Goal: Task Accomplishment & Management: Manage account settings

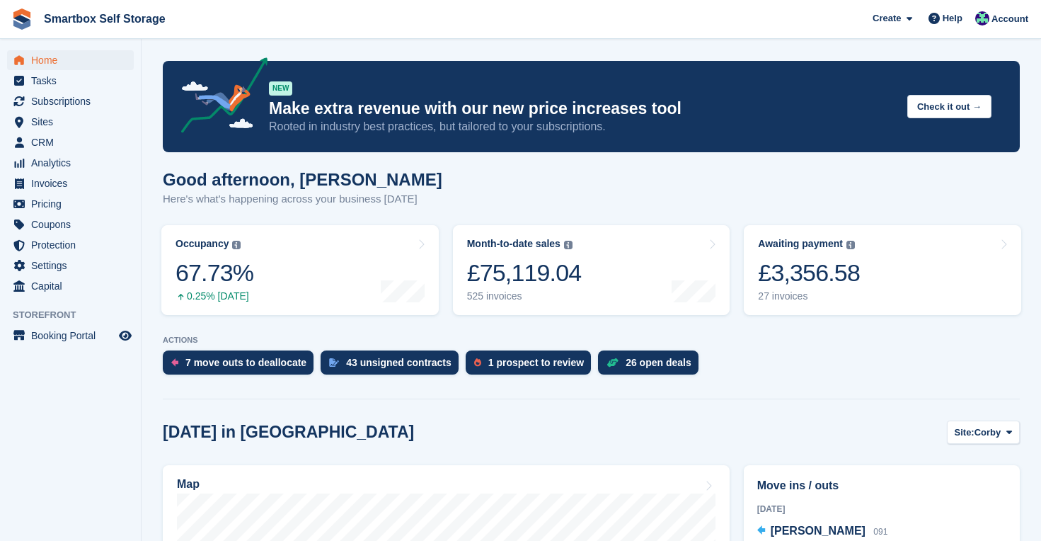
click at [52, 59] on span "Home" at bounding box center [73, 60] width 85 height 20
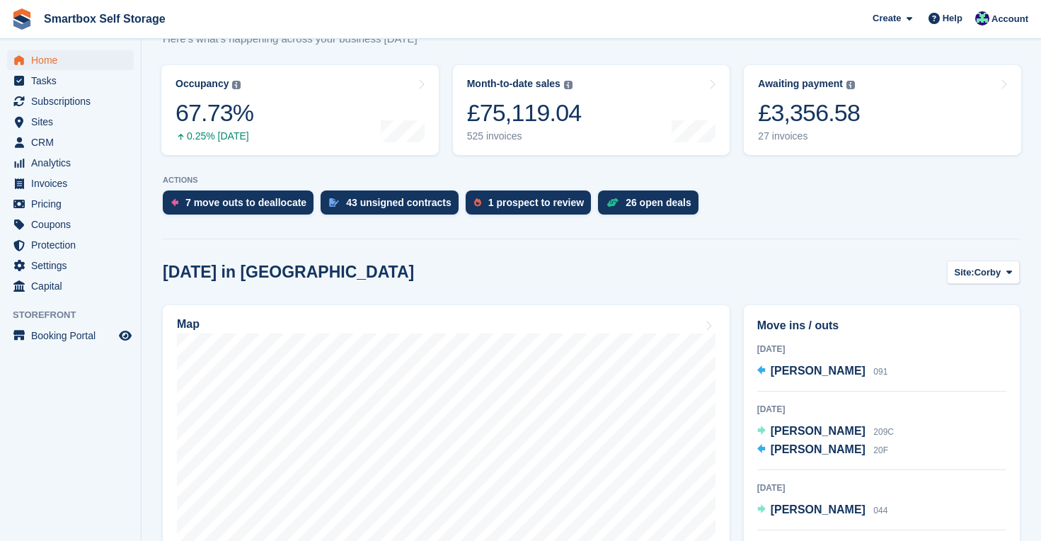
scroll to position [161, 0]
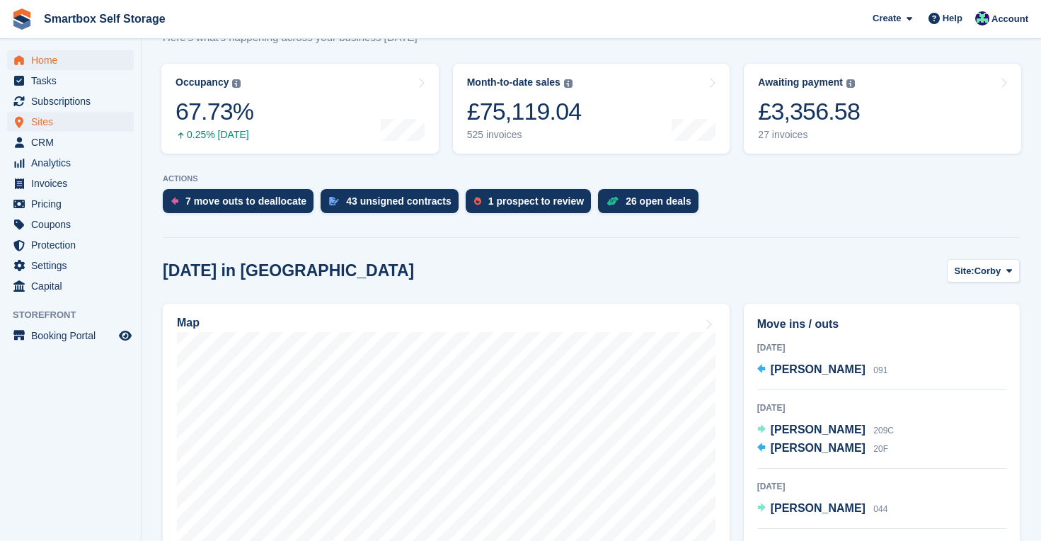
click at [47, 116] on span "Sites" at bounding box center [73, 122] width 85 height 20
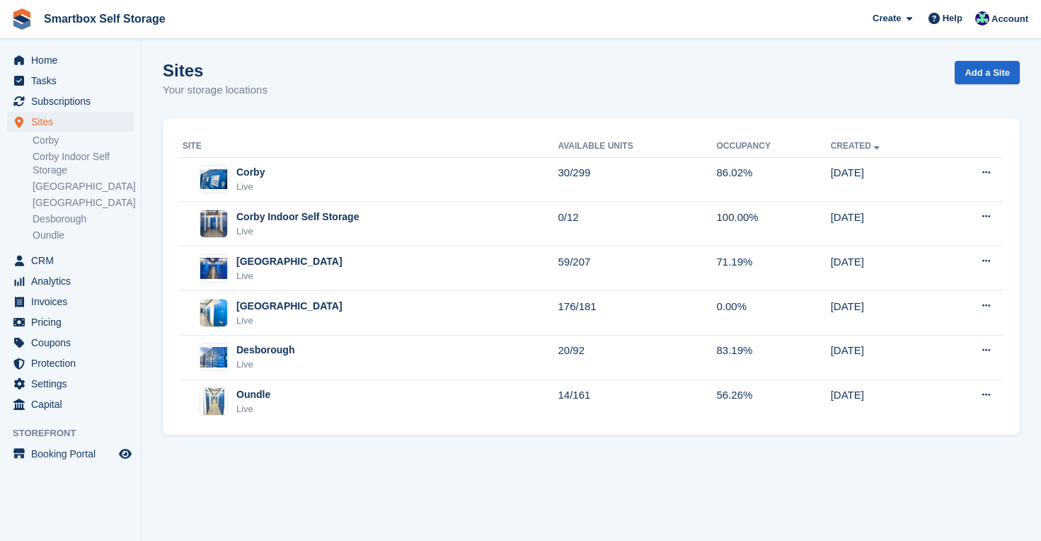
click at [54, 238] on link "Oundle" at bounding box center [83, 235] width 101 height 13
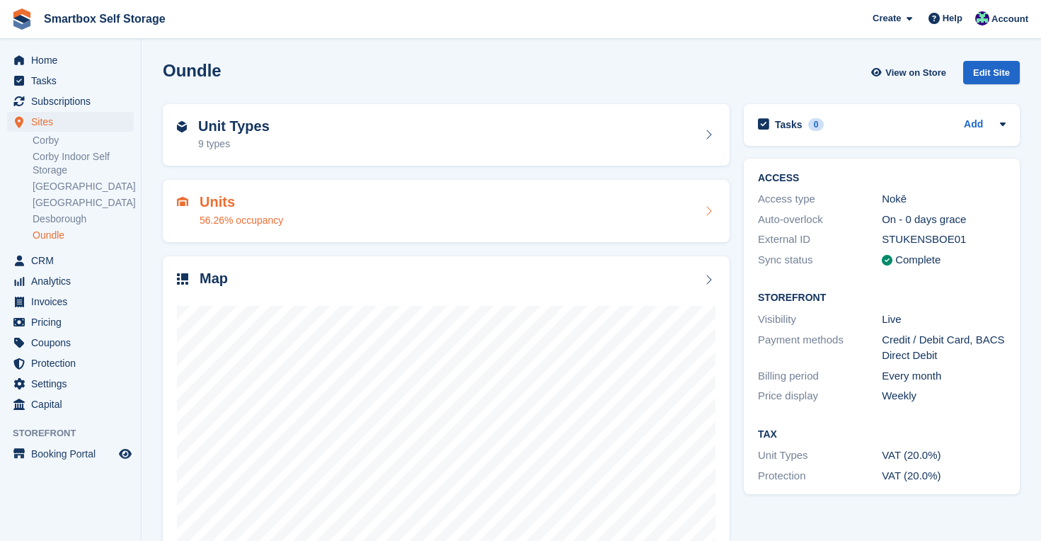
click at [238, 209] on h2 "Units" at bounding box center [241, 202] width 83 height 16
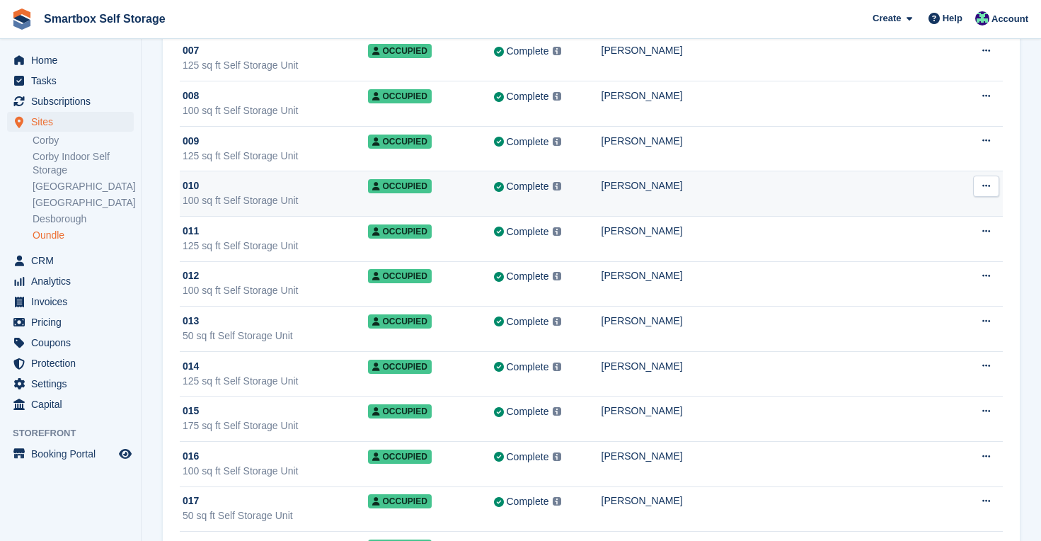
scroll to position [3483, 0]
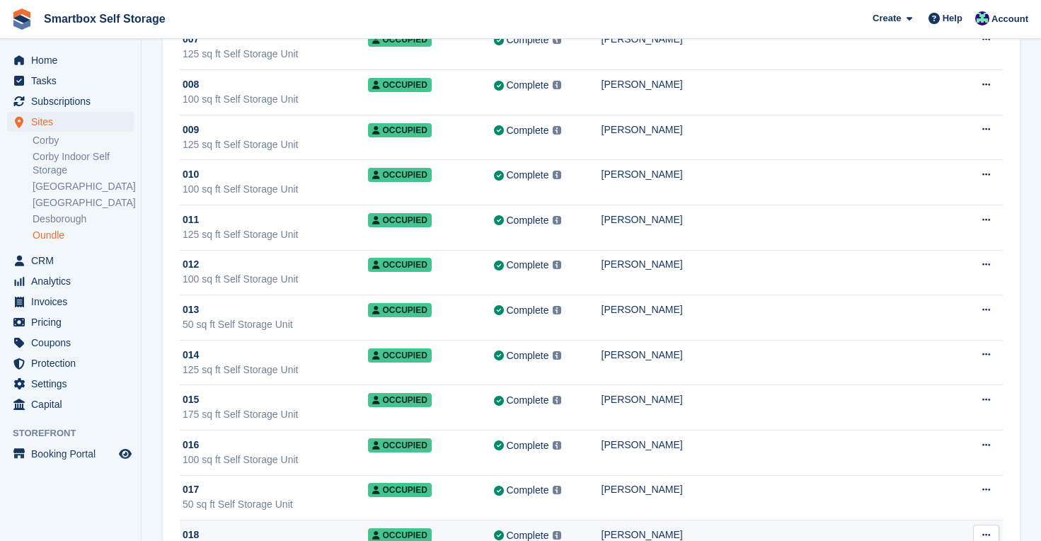
click at [307, 527] on div "018" at bounding box center [275, 534] width 185 height 15
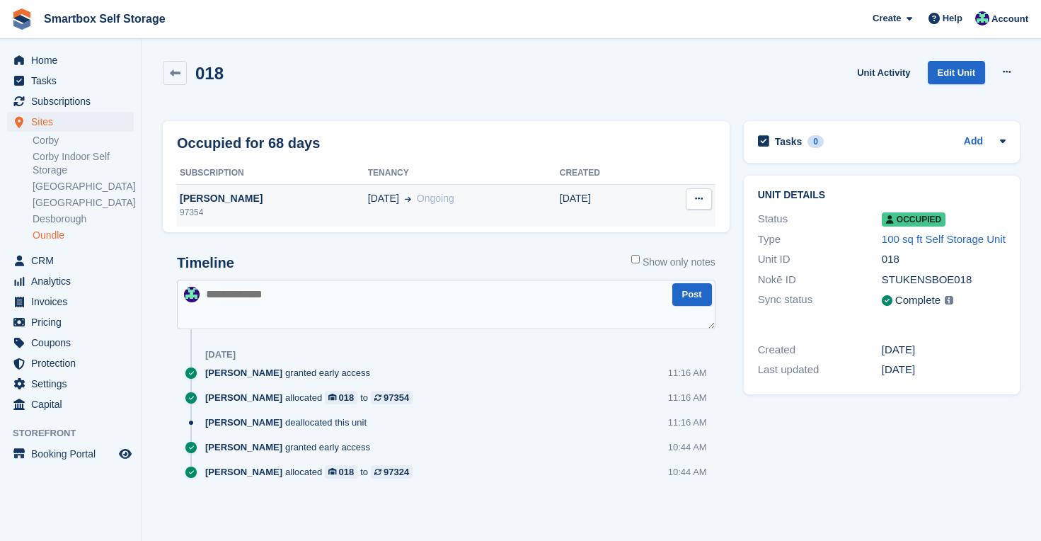
click at [220, 200] on div "[PERSON_NAME]" at bounding box center [272, 198] width 191 height 15
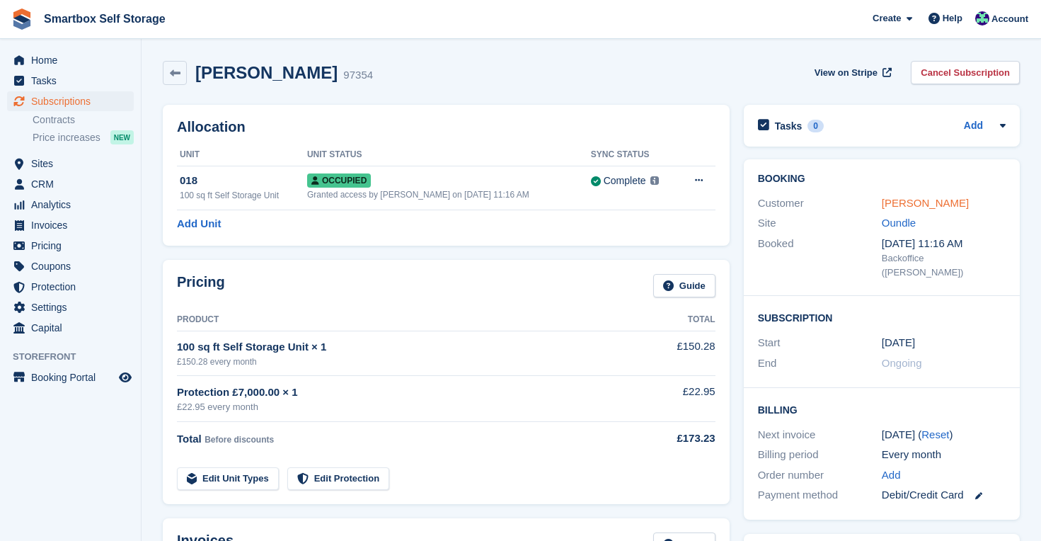
click at [919, 204] on link "[PERSON_NAME]" at bounding box center [925, 203] width 87 height 12
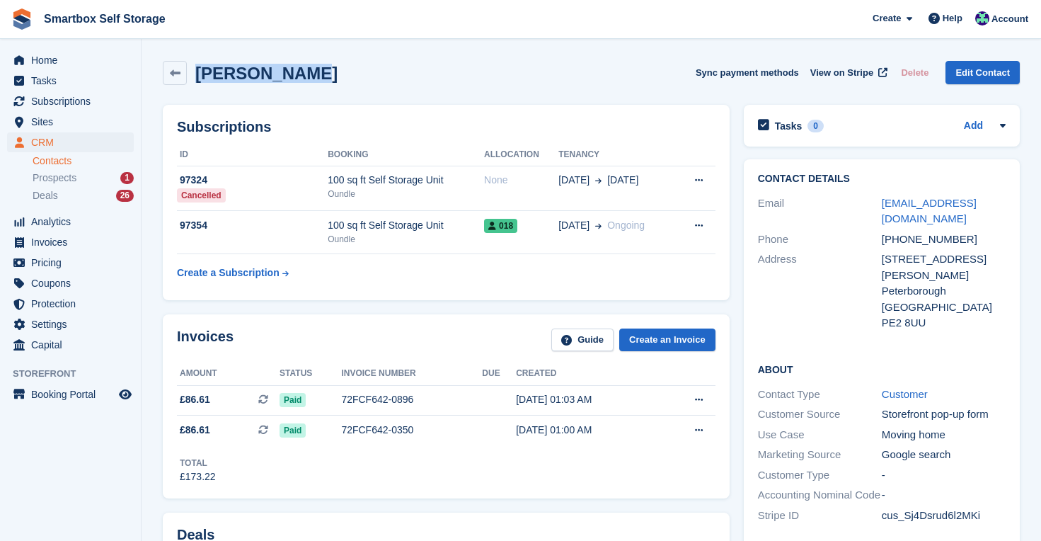
drag, startPoint x: 310, startPoint y: 71, endPoint x: 192, endPoint y: 68, distance: 118.2
click at [192, 68] on div "Hywel Palmer Sync payment methods View on Stripe Delete Edit Contact" at bounding box center [591, 73] width 857 height 24
copy h2 "Hywel Palmer"
click at [63, 178] on span "Prospects" at bounding box center [55, 177] width 44 height 13
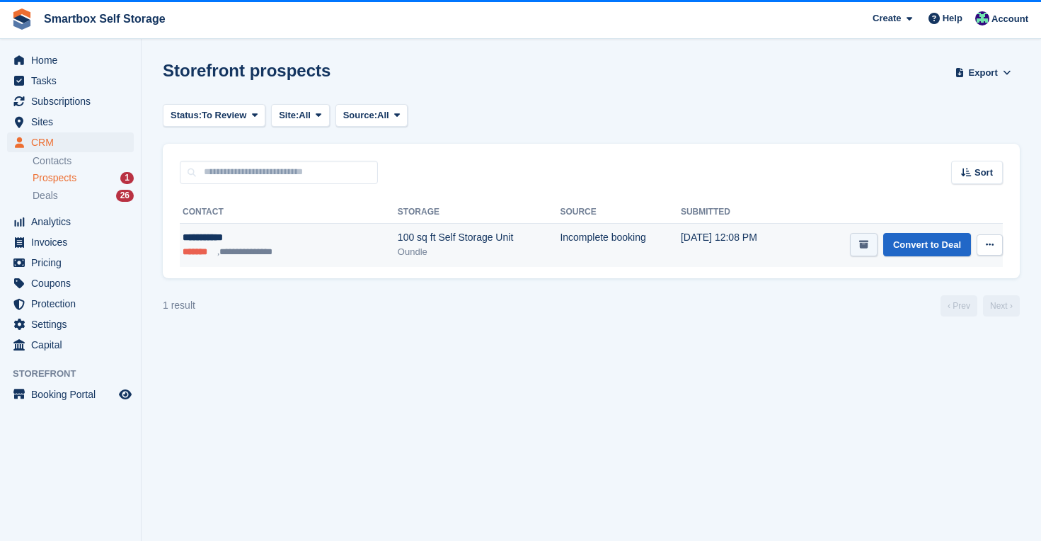
click at [864, 247] on icon "submit" at bounding box center [863, 244] width 9 height 9
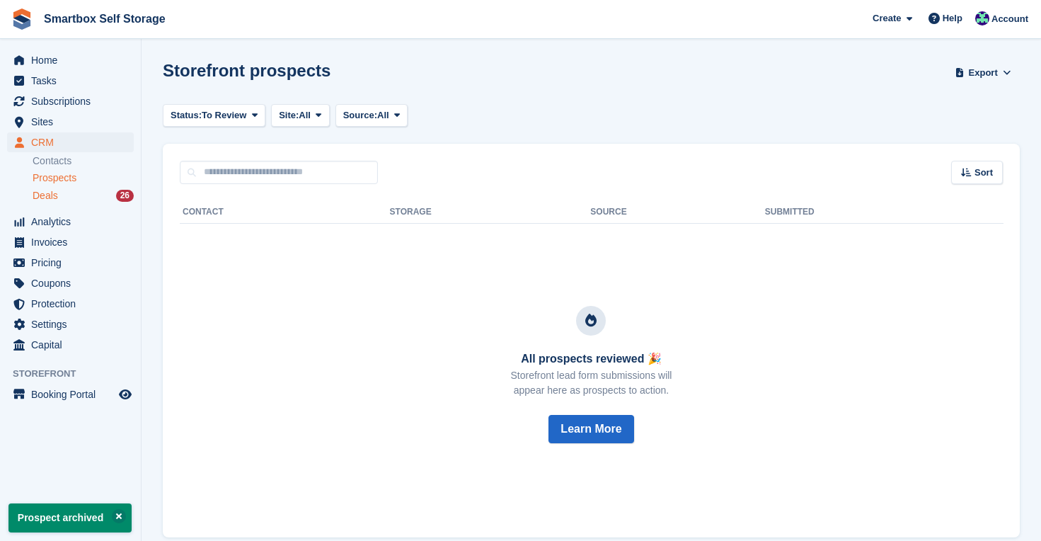
click at [58, 194] on span "Deals" at bounding box center [45, 195] width 25 height 13
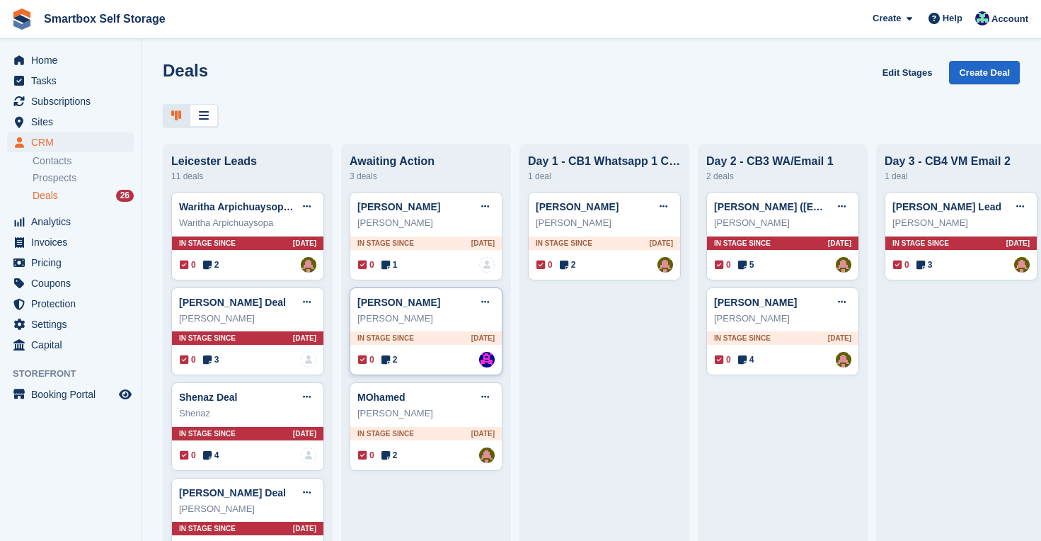
click at [408, 354] on div "0 2 Assigned to Sam Austin" at bounding box center [426, 360] width 137 height 16
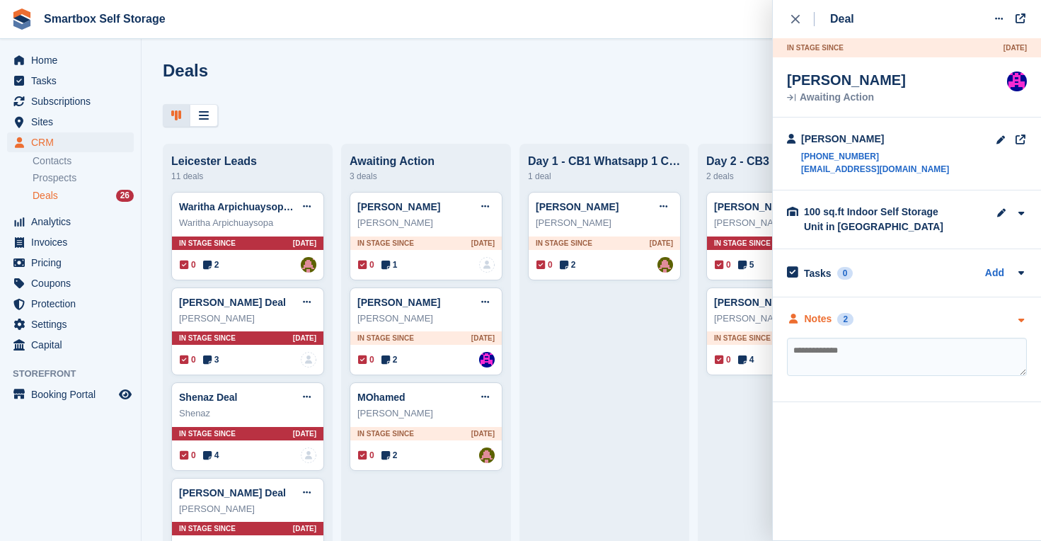
click at [819, 318] on div "Notes" at bounding box center [819, 318] width 28 height 15
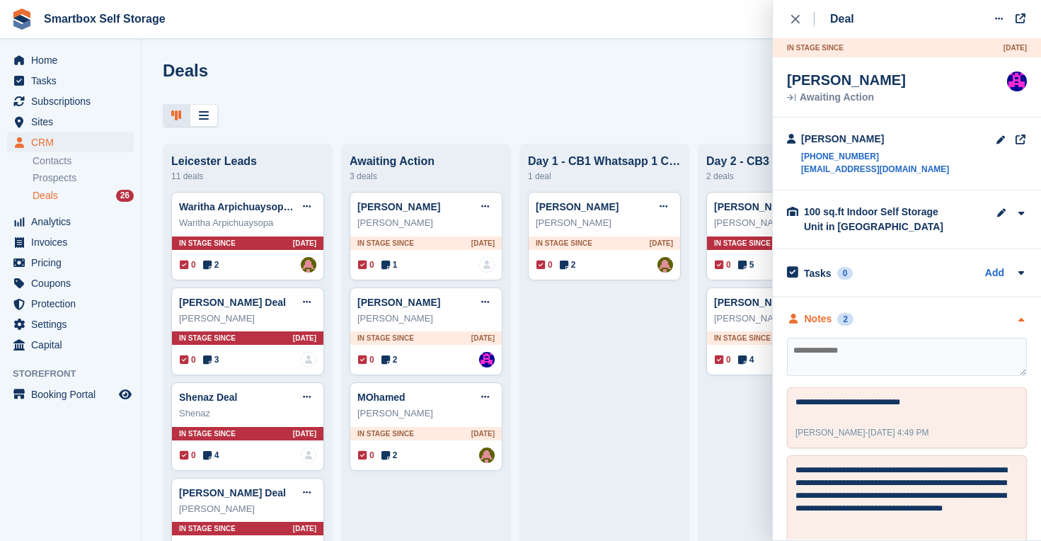
click at [819, 318] on div "Notes" at bounding box center [819, 318] width 28 height 15
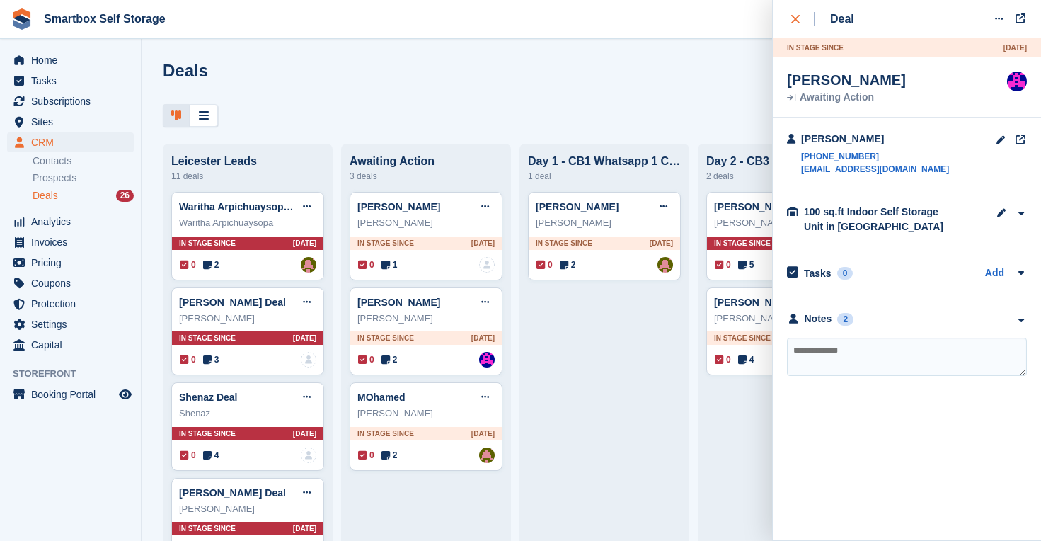
click at [795, 19] on icon "close" at bounding box center [795, 19] width 8 height 8
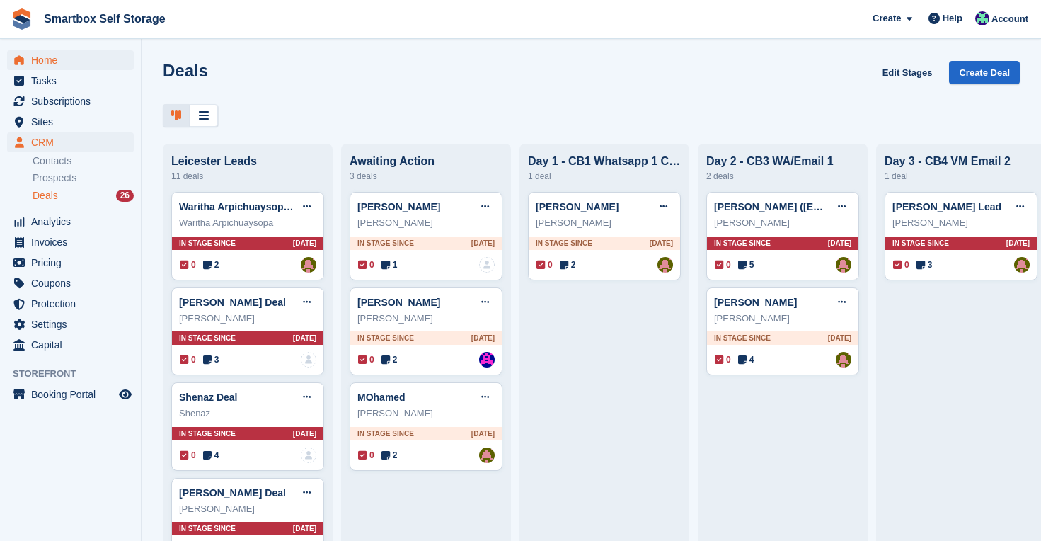
click at [57, 64] on span "Home" at bounding box center [73, 60] width 85 height 20
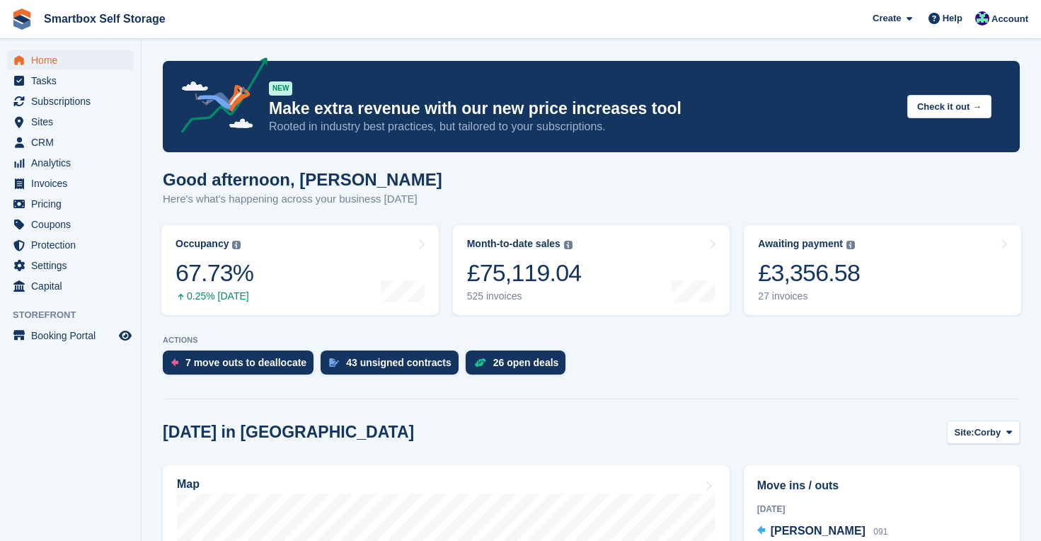
click at [41, 61] on span "Home" at bounding box center [73, 60] width 85 height 20
click at [76, 100] on span "Subscriptions" at bounding box center [73, 101] width 85 height 20
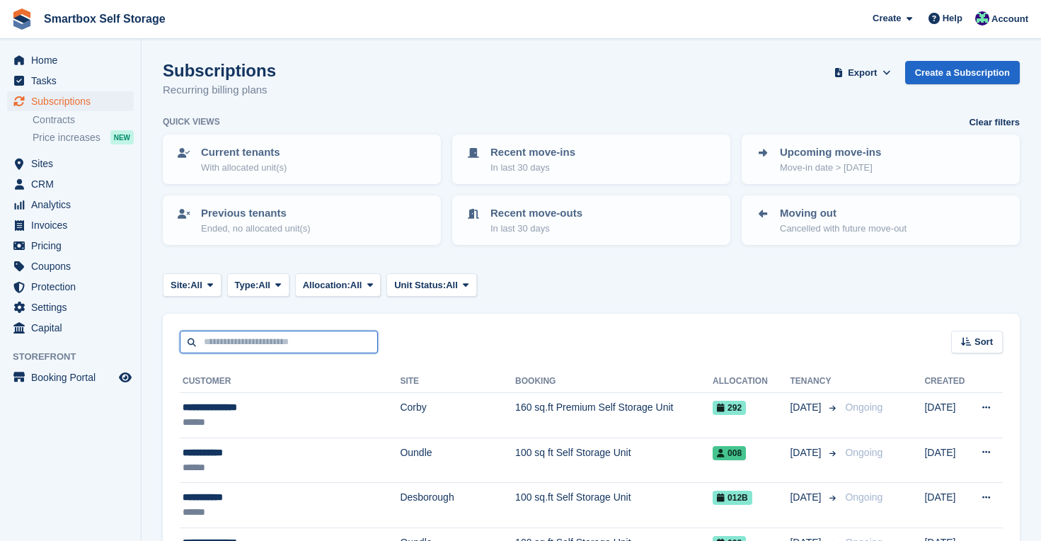
click at [246, 335] on input "text" at bounding box center [279, 341] width 198 height 23
type input "****"
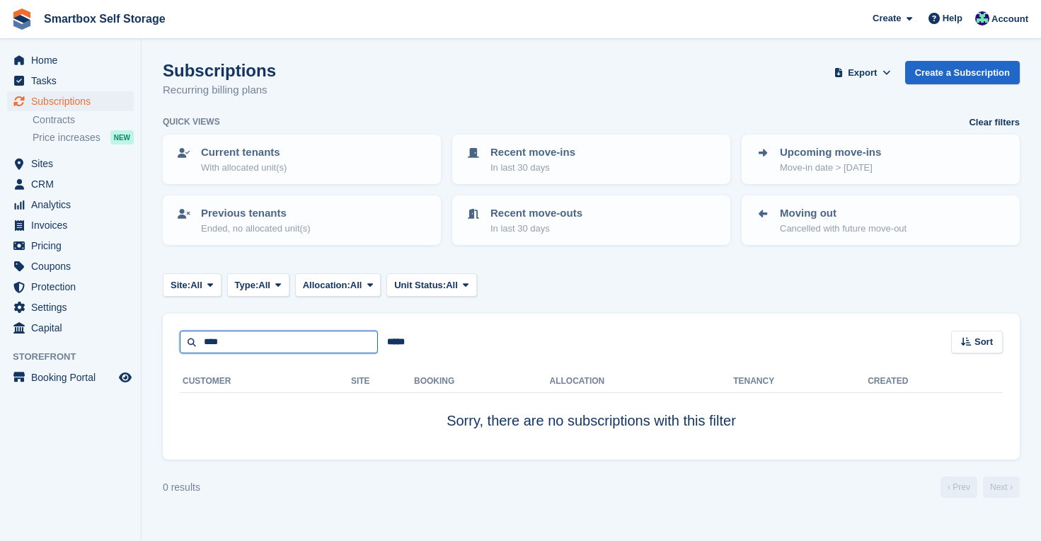
click at [202, 347] on input "****" at bounding box center [279, 341] width 198 height 23
click at [203, 338] on input "****" at bounding box center [279, 341] width 198 height 23
type input "*****"
drag, startPoint x: 250, startPoint y: 342, endPoint x: 179, endPoint y: 335, distance: 71.1
click at [179, 335] on div "***** ***** Sort Sort by Customer name Date created Move in date Move out date …" at bounding box center [591, 333] width 857 height 40
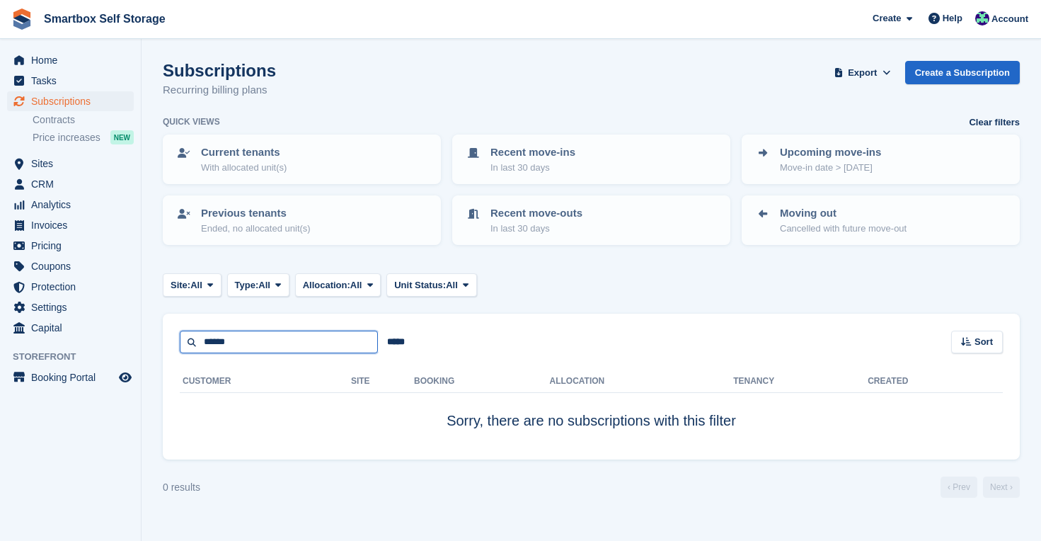
type input "*******"
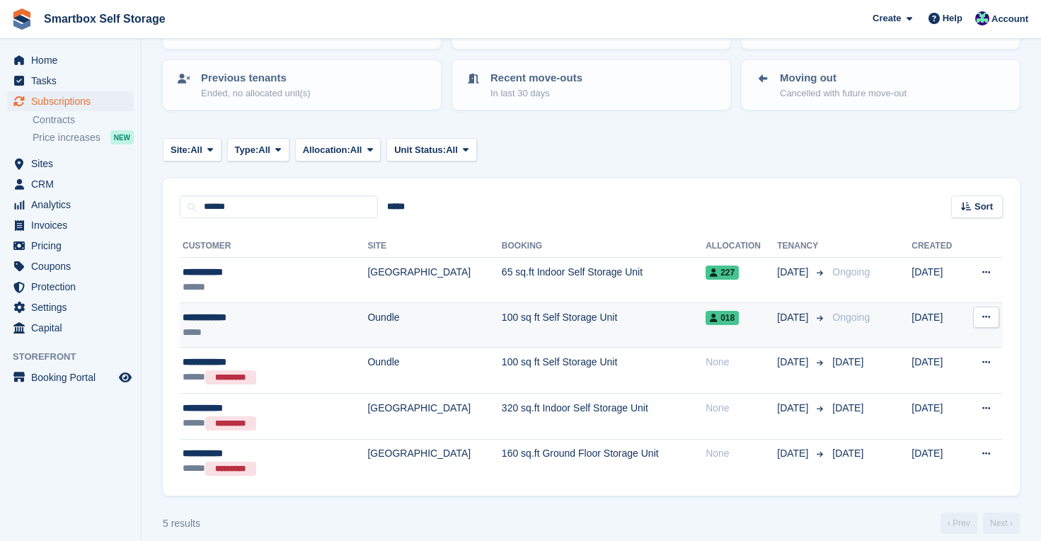
scroll to position [142, 0]
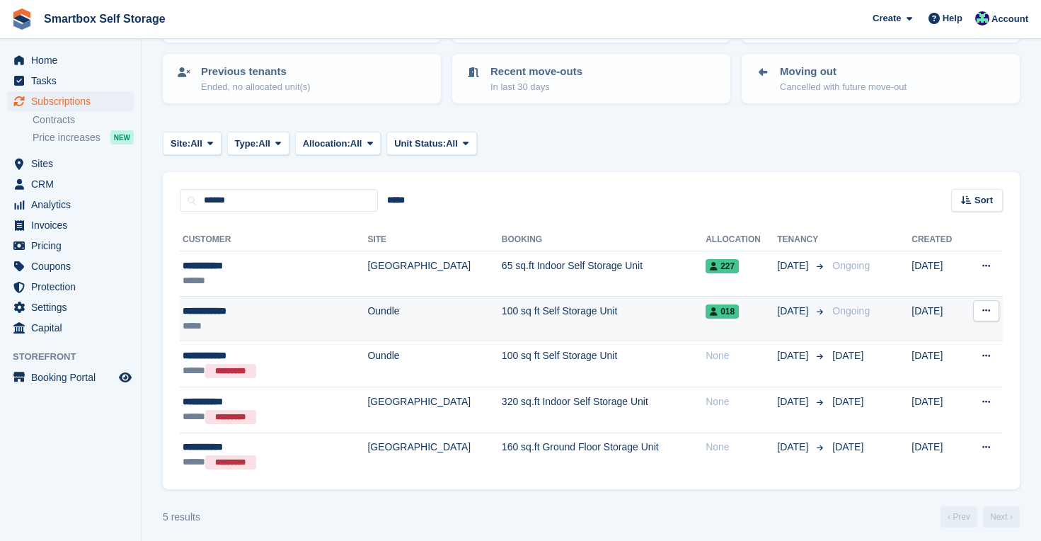
click at [225, 333] on td "**********" at bounding box center [274, 318] width 188 height 45
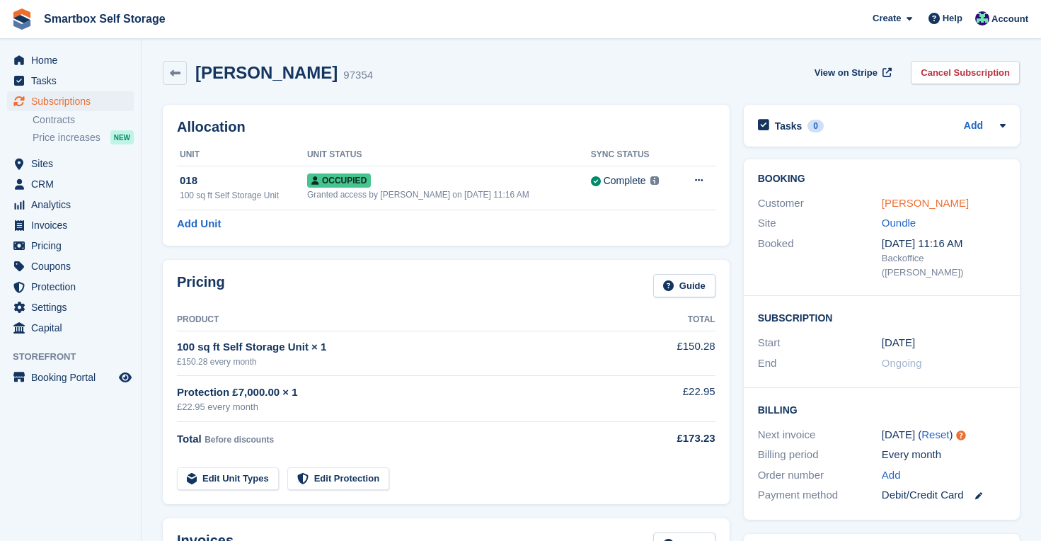
click at [928, 204] on link "Hywel Palmer" at bounding box center [925, 203] width 87 height 12
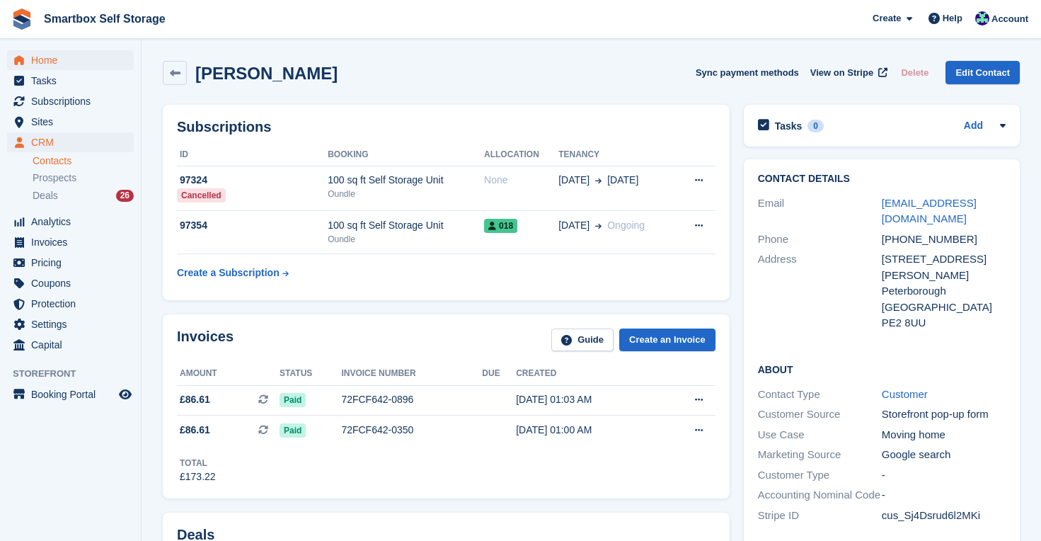
click at [53, 62] on span "Home" at bounding box center [73, 60] width 85 height 20
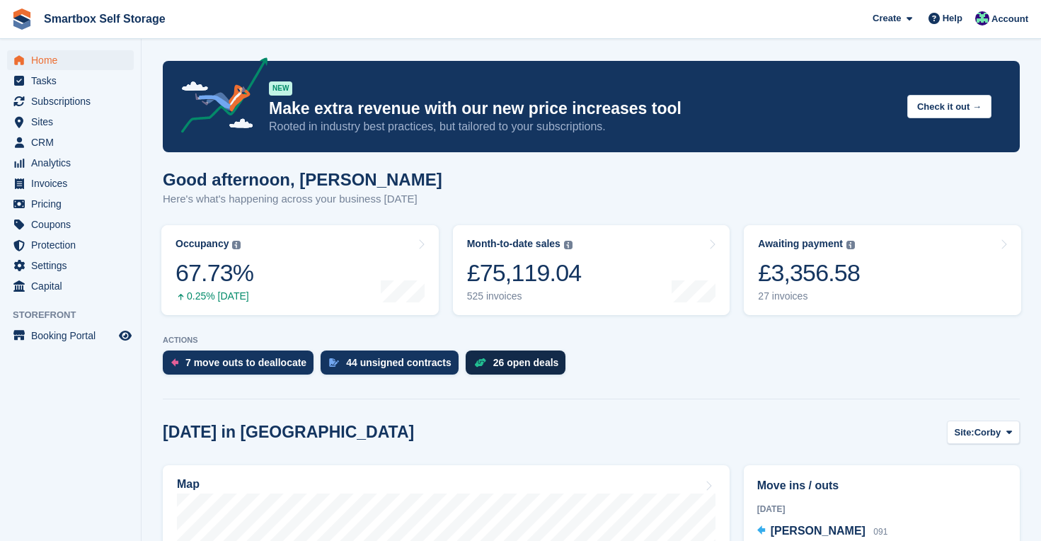
click at [517, 357] on div "26 open deals" at bounding box center [516, 362] width 100 height 24
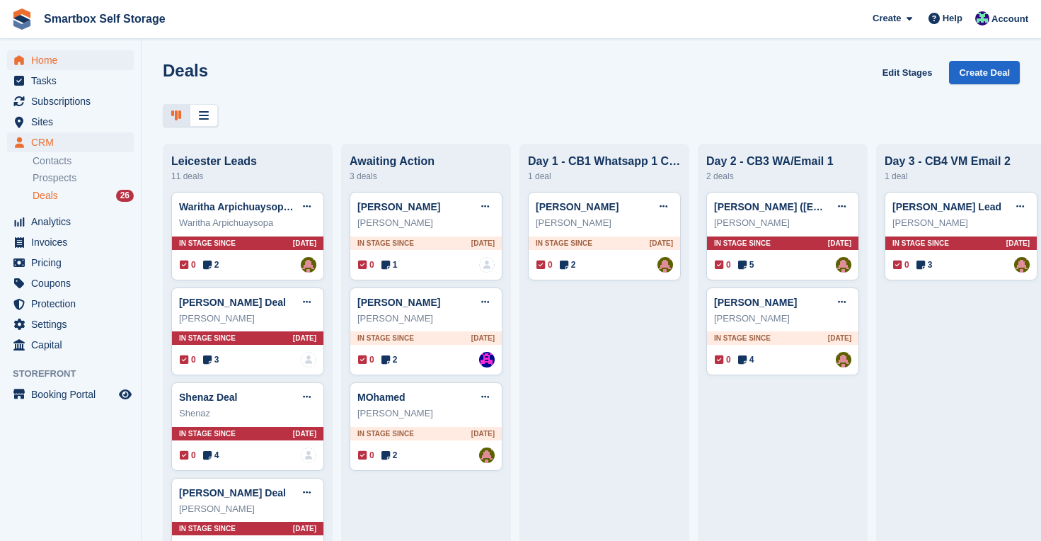
click at [46, 59] on span "Home" at bounding box center [73, 60] width 85 height 20
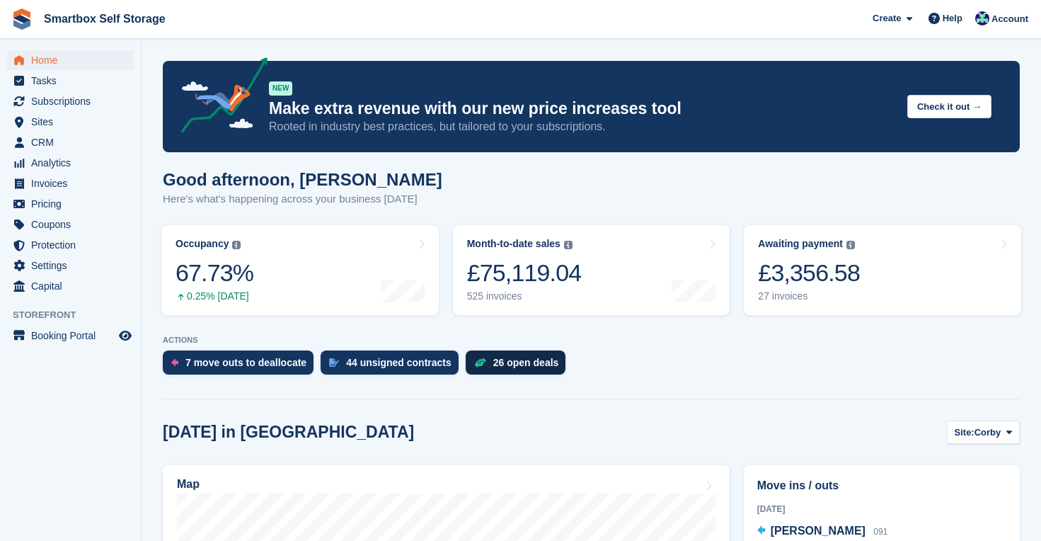
click at [518, 360] on div "26 open deals" at bounding box center [526, 362] width 66 height 11
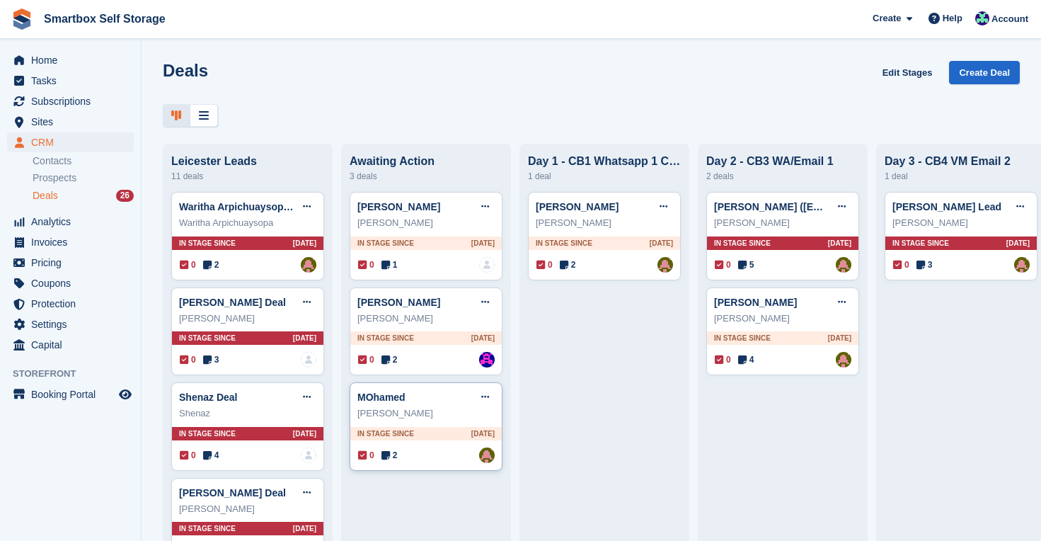
click at [408, 388] on div "MOhamed Edit deal Mark as won Mark as lost Delete deal" at bounding box center [425, 396] width 137 height 21
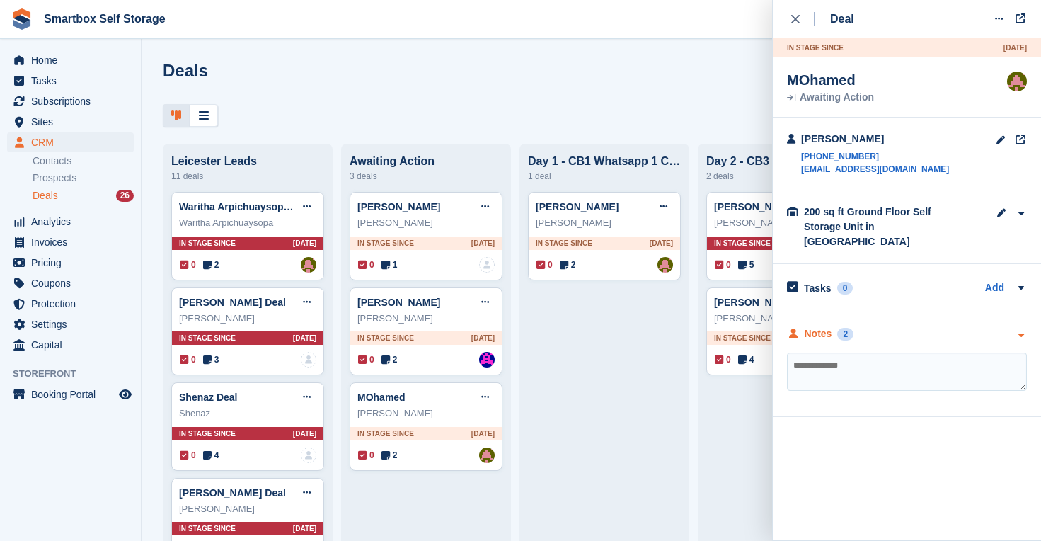
click at [812, 326] on div "Notes" at bounding box center [819, 333] width 28 height 15
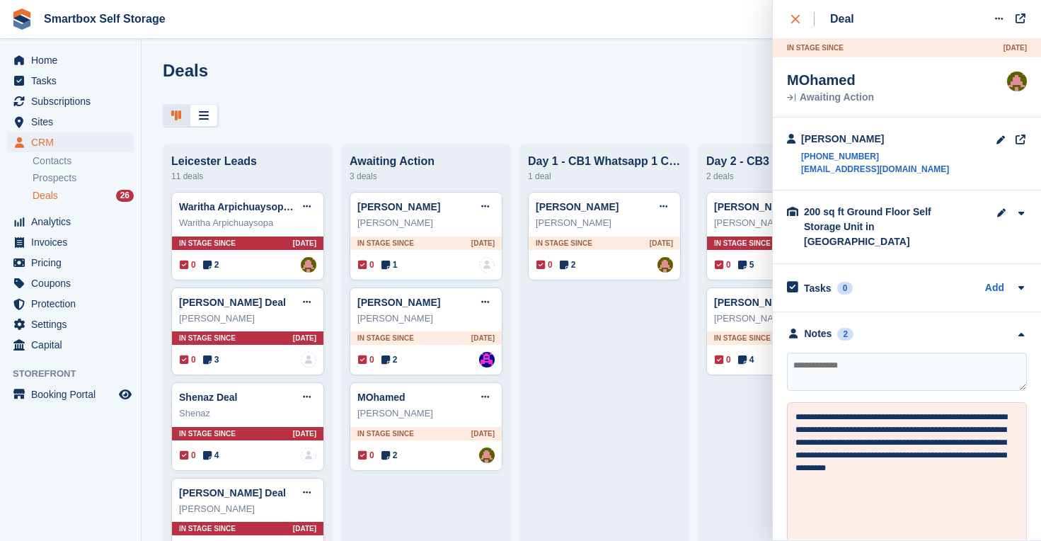
click at [794, 20] on icon "close" at bounding box center [795, 19] width 8 height 8
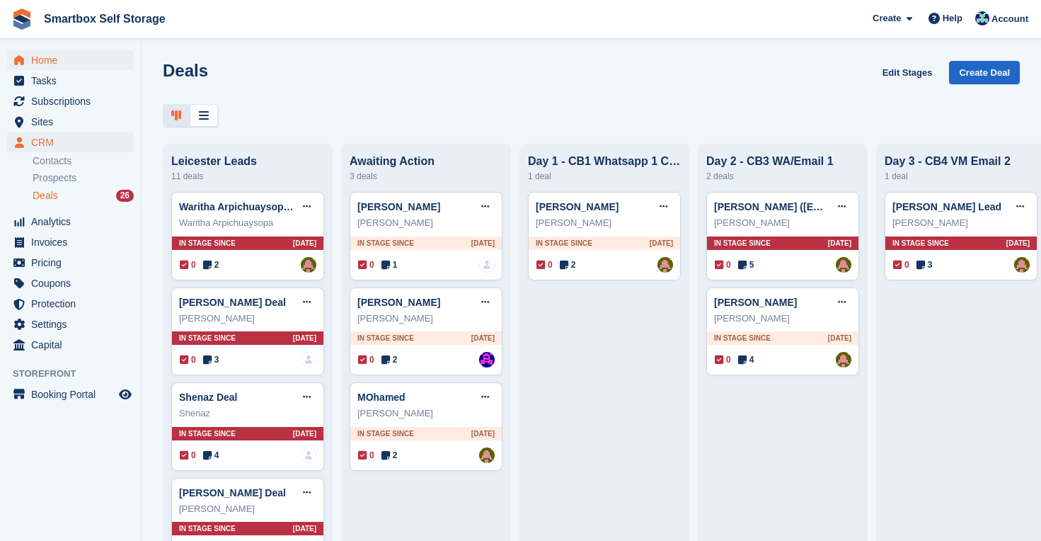
click at [46, 62] on span "Home" at bounding box center [73, 60] width 85 height 20
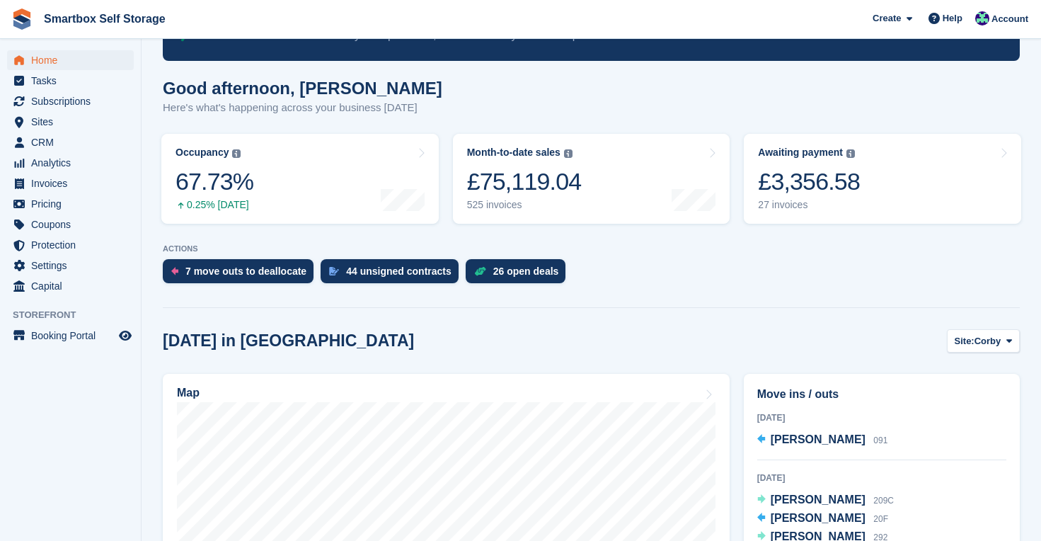
scroll to position [190, 0]
